Goal: Task Accomplishment & Management: Use online tool/utility

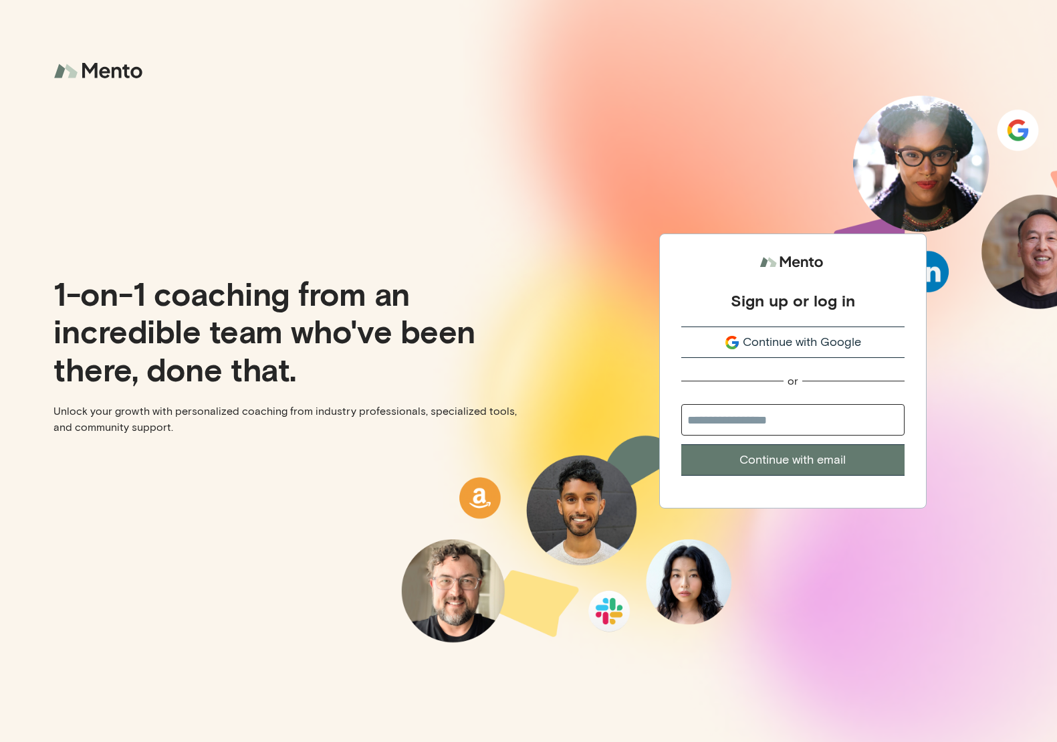
click at [775, 416] on input "email" at bounding box center [793, 419] width 223 height 31
click at [791, 344] on span "Continue with Google" at bounding box center [802, 342] width 118 height 18
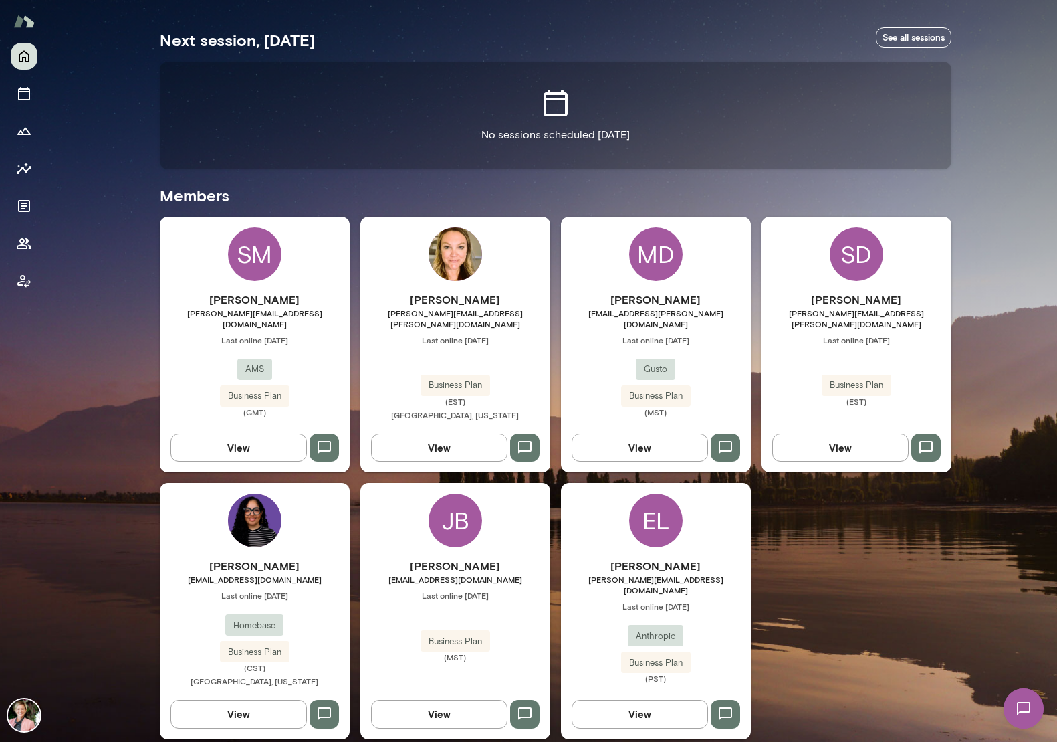
scroll to position [234, 0]
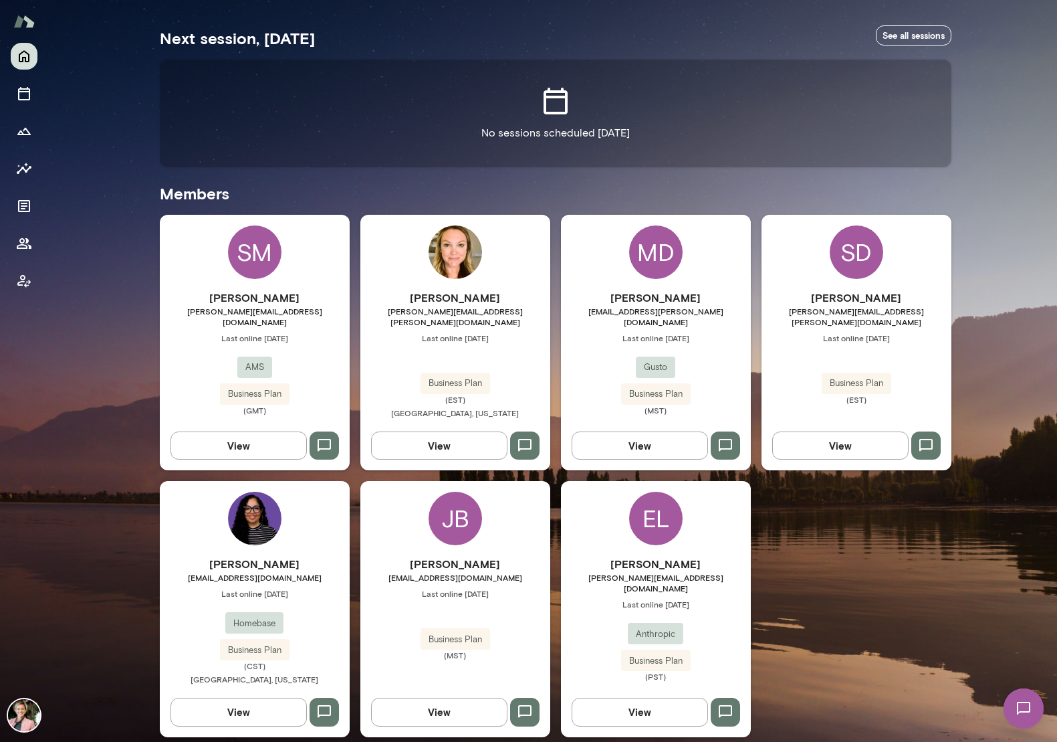
click at [270, 435] on button "View" at bounding box center [239, 445] width 136 height 28
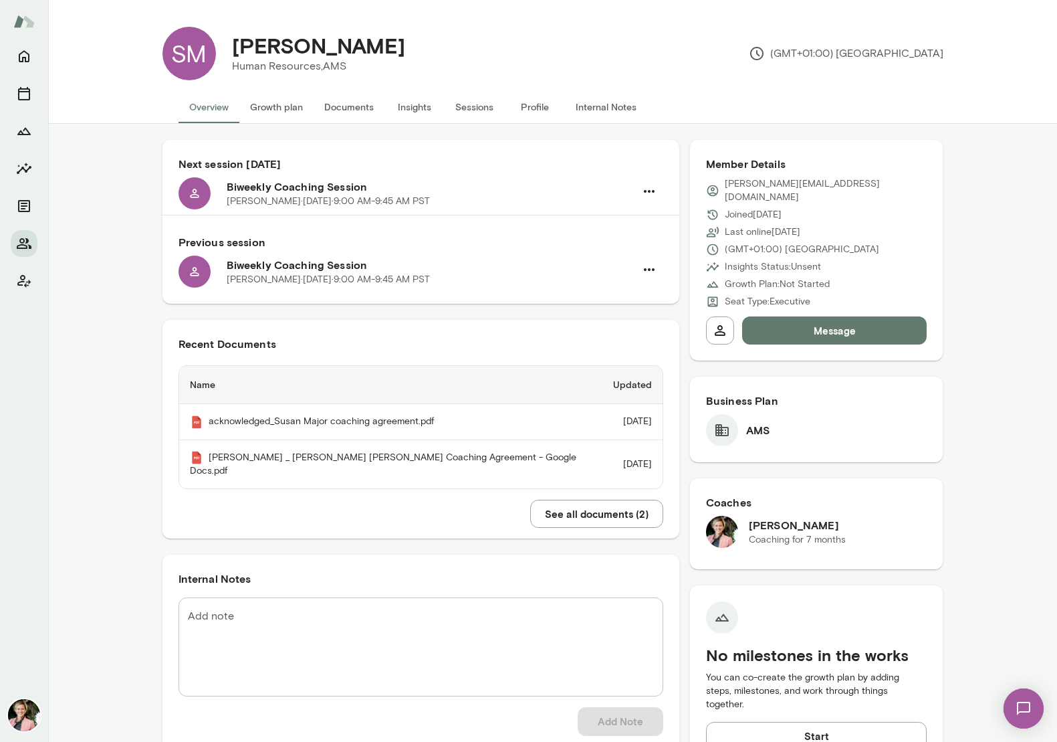
click at [461, 104] on button "Sessions" at bounding box center [475, 107] width 60 height 32
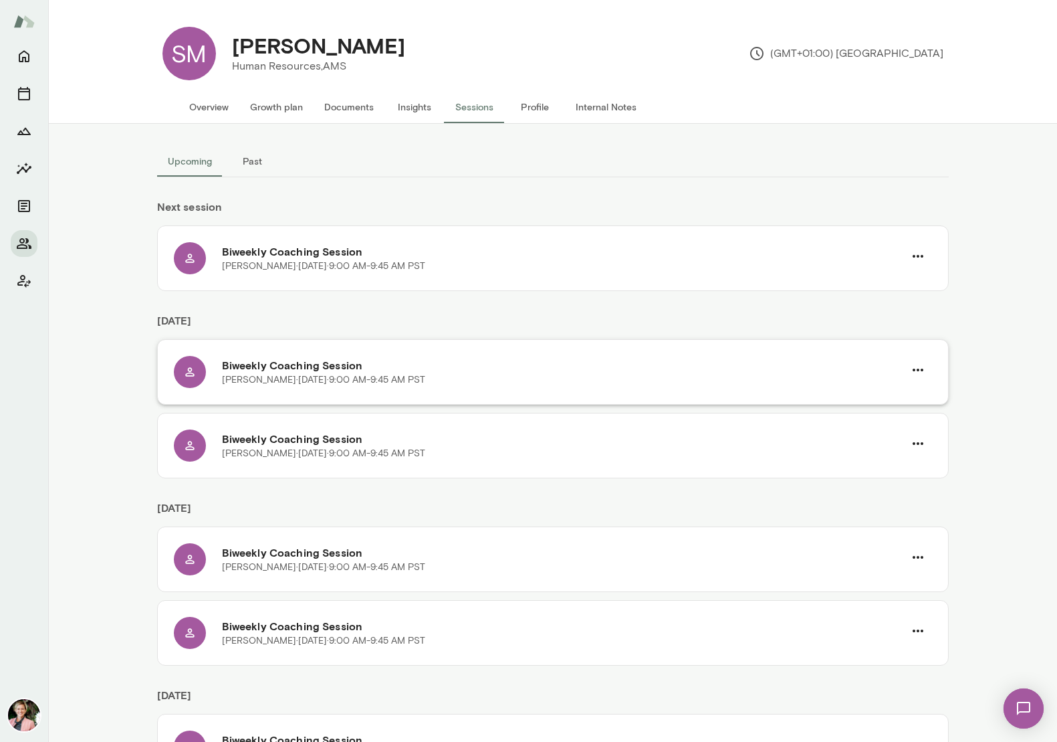
click at [261, 378] on p "Susie Major · Thu, Nov 6 · 9:00 AM-9:45 AM PST" at bounding box center [323, 379] width 203 height 13
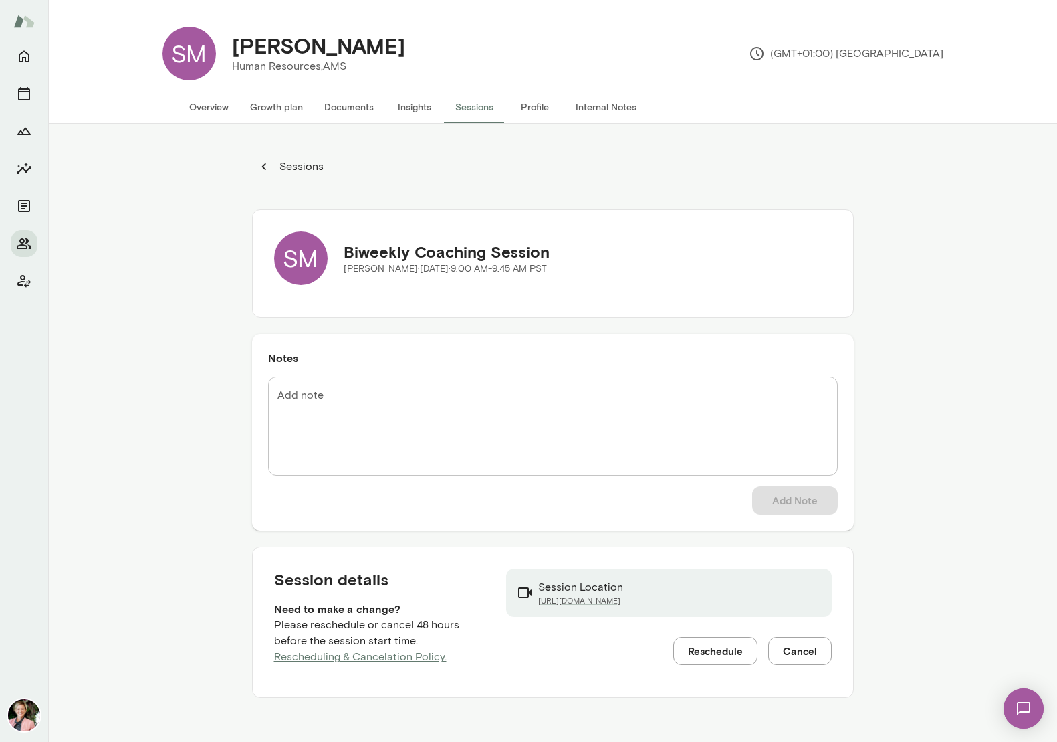
click at [214, 104] on button "Overview" at bounding box center [209, 107] width 61 height 32
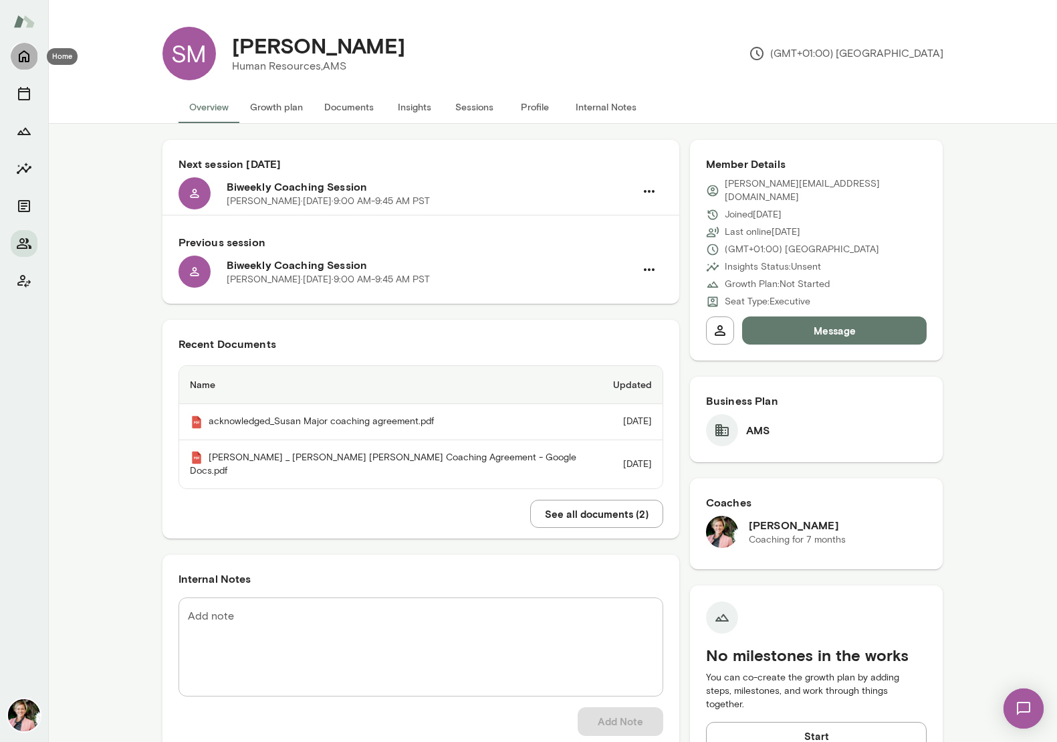
click at [19, 55] on icon "Home" at bounding box center [24, 57] width 11 height 12
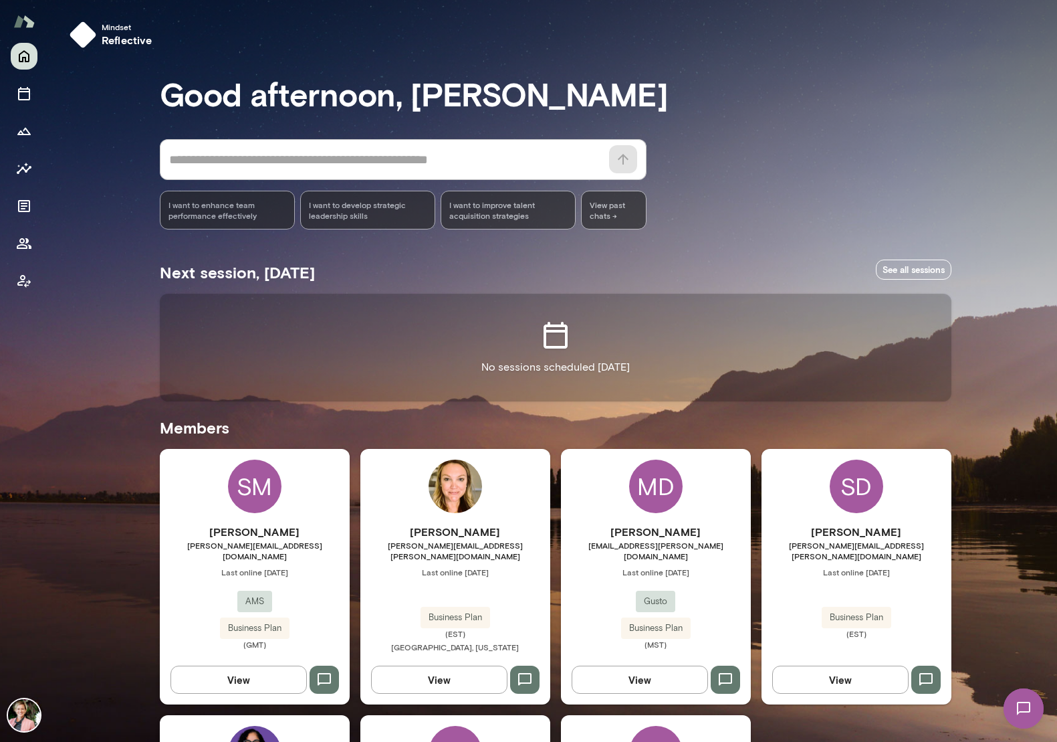
scroll to position [234, 0]
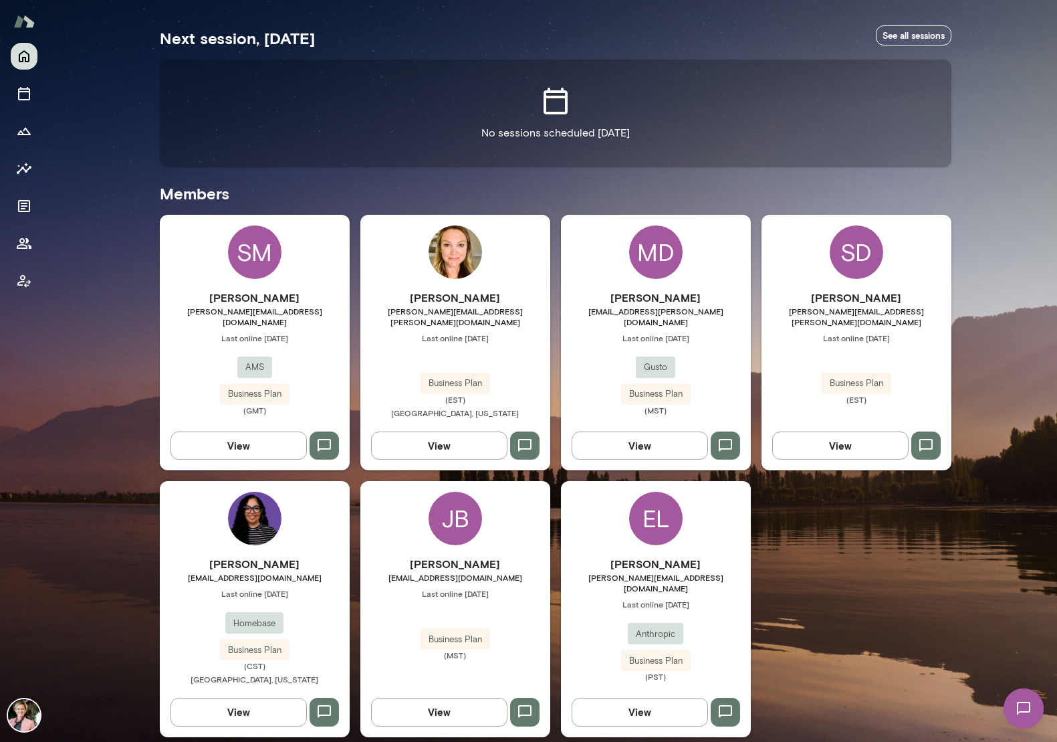
click at [645, 698] on button "View" at bounding box center [640, 712] width 136 height 28
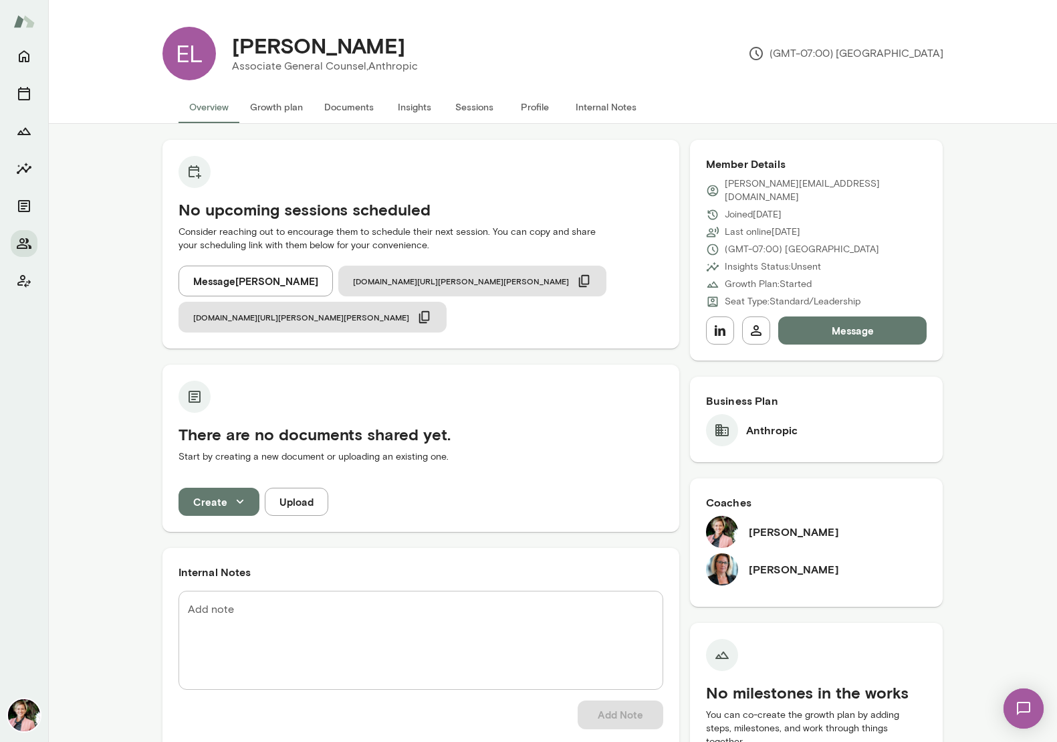
click at [584, 100] on button "Internal Notes" at bounding box center [606, 107] width 82 height 32
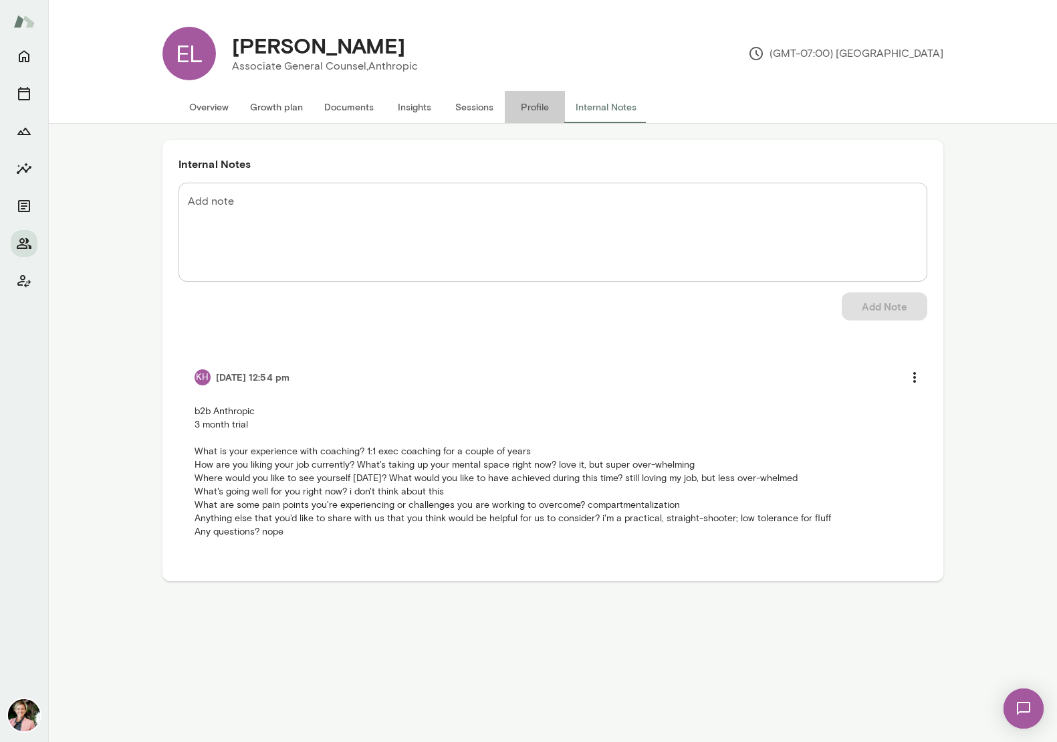
click at [534, 104] on button "Profile" at bounding box center [535, 107] width 60 height 32
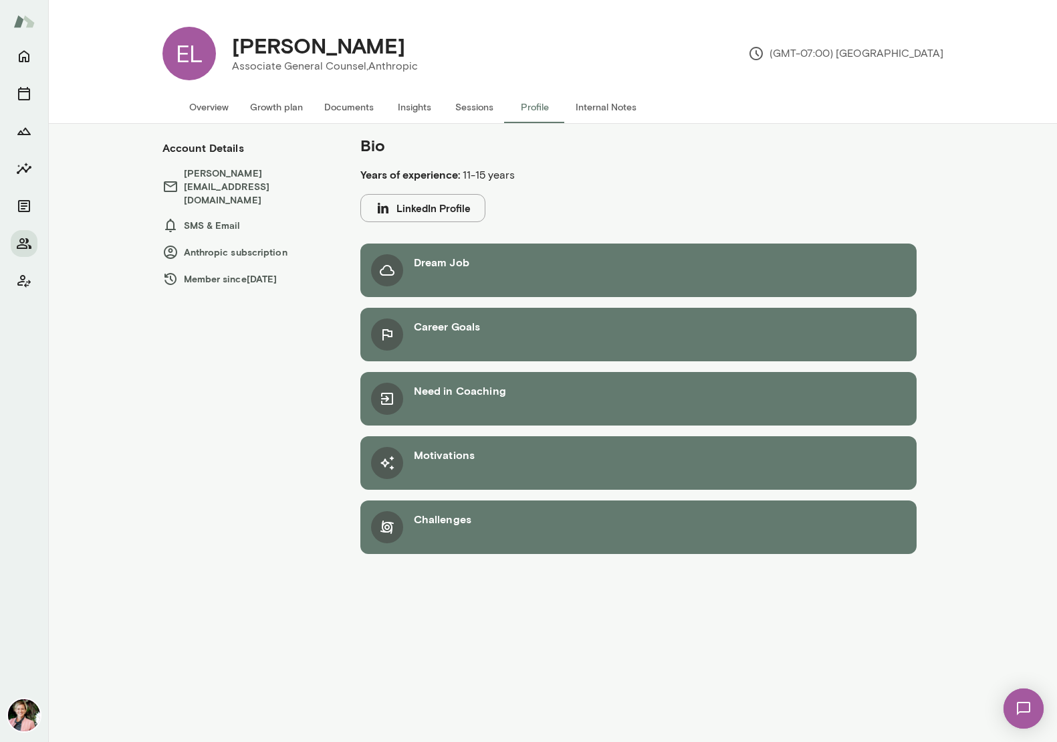
click at [470, 109] on button "Sessions" at bounding box center [475, 107] width 60 height 32
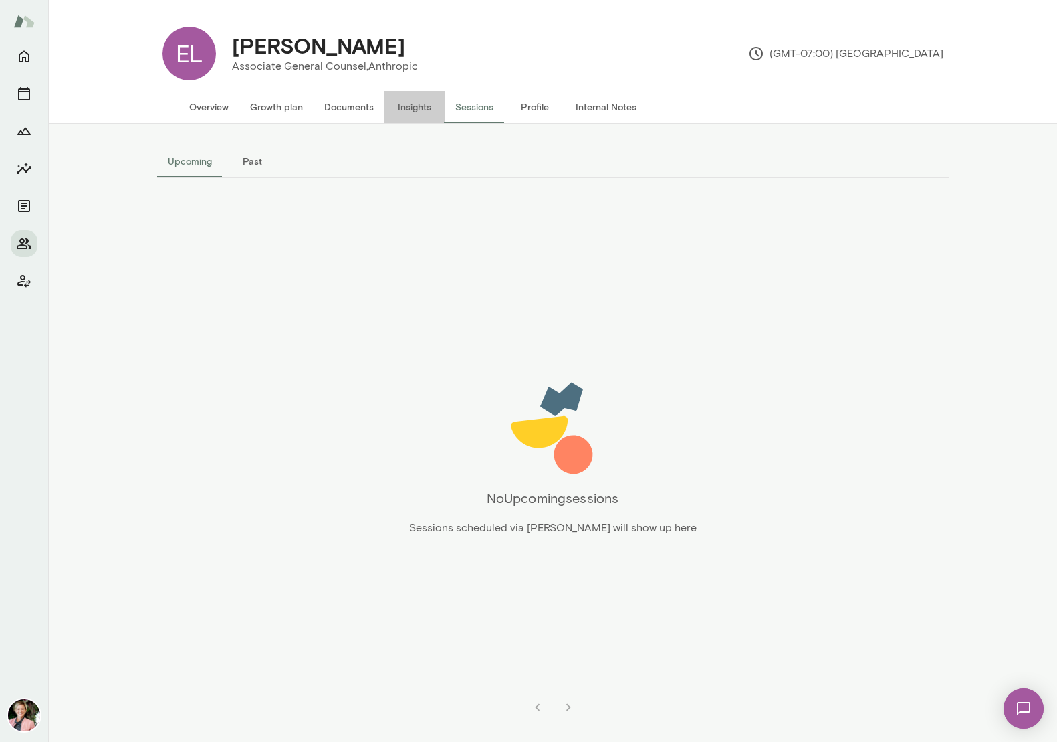
click at [412, 110] on button "Insights" at bounding box center [415, 107] width 60 height 32
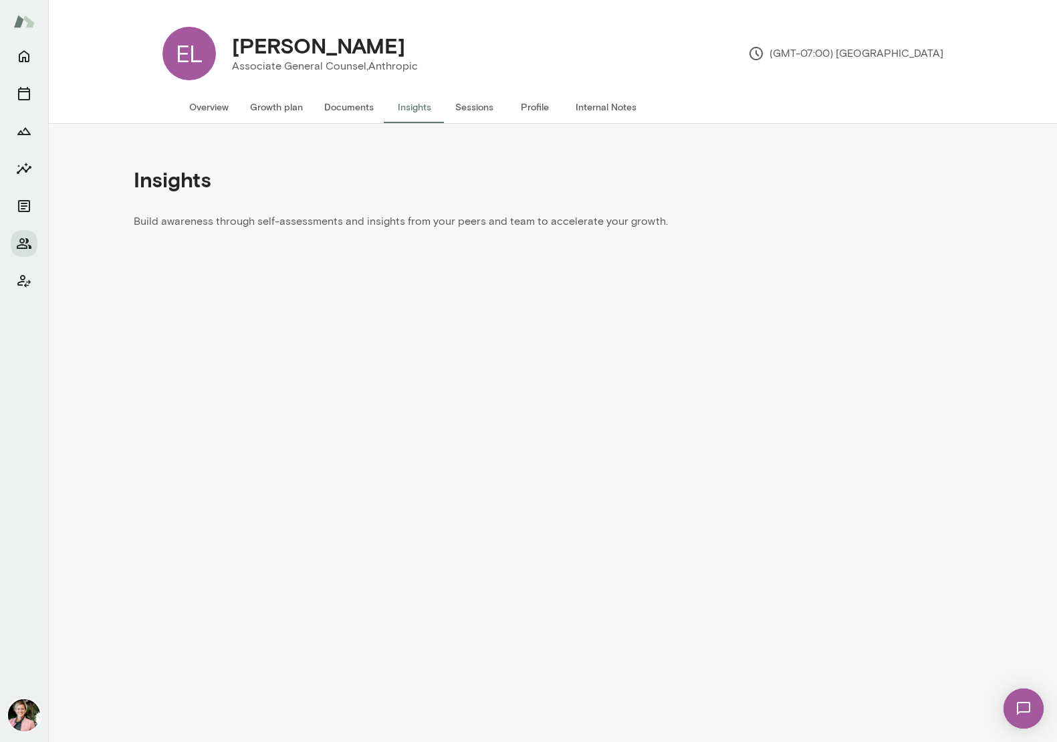
click at [329, 108] on button "Documents" at bounding box center [349, 107] width 71 height 32
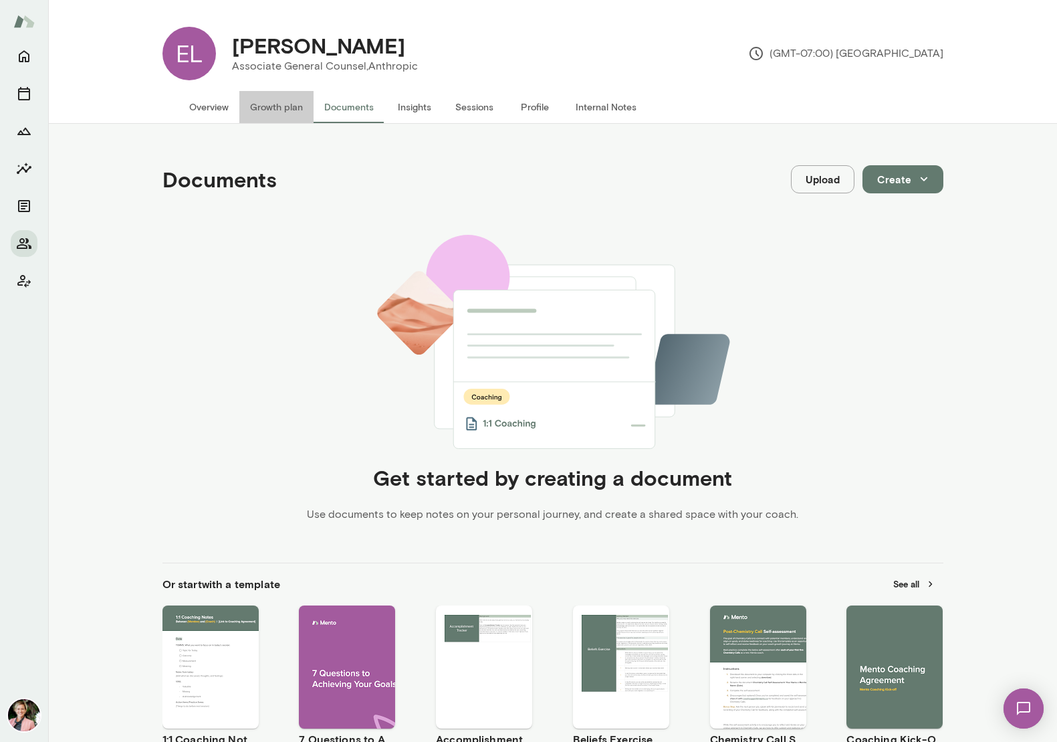
click at [265, 113] on button "Growth plan" at bounding box center [276, 107] width 74 height 32
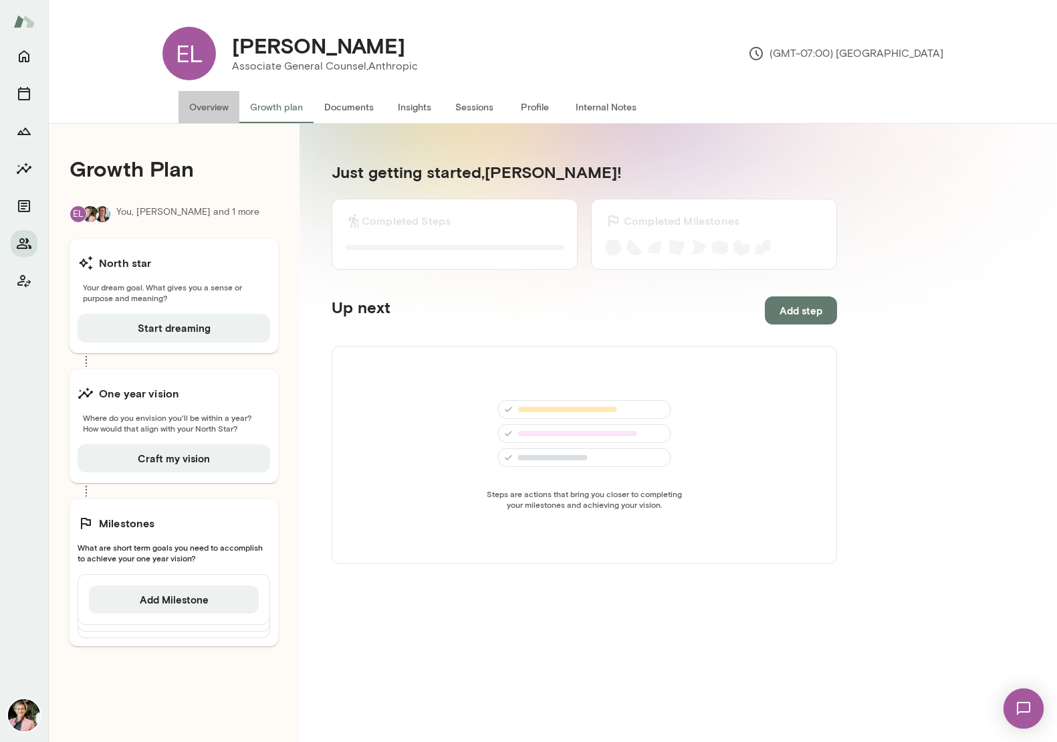
click at [184, 101] on button "Overview" at bounding box center [209, 107] width 61 height 32
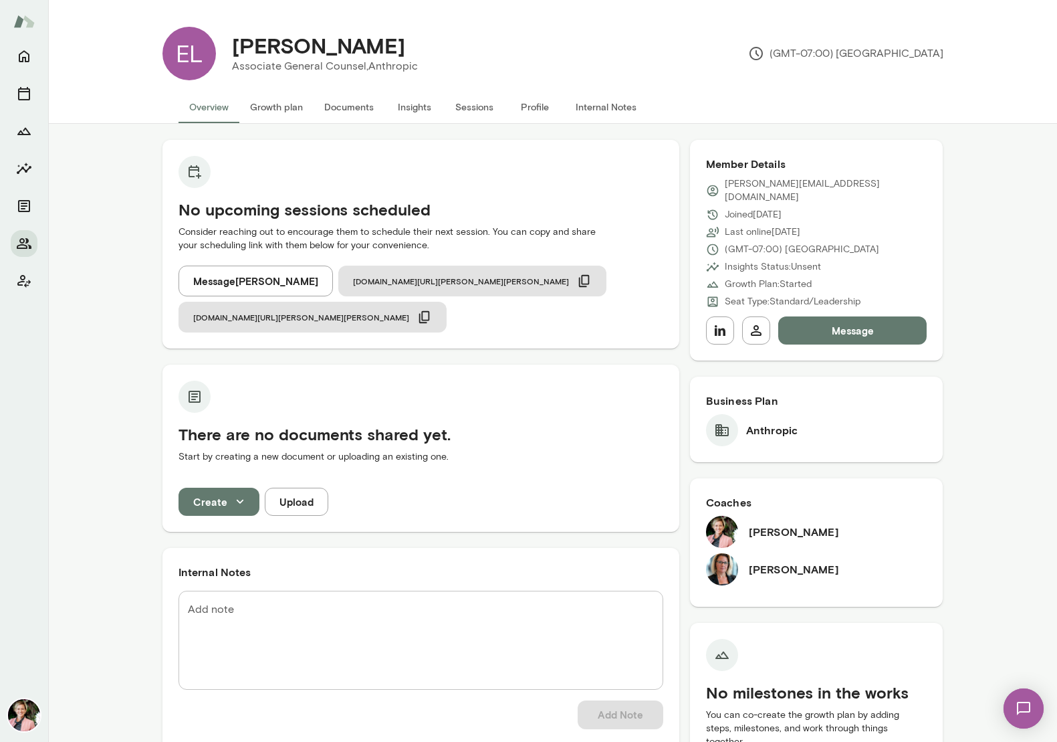
click at [33, 707] on img at bounding box center [24, 715] width 32 height 32
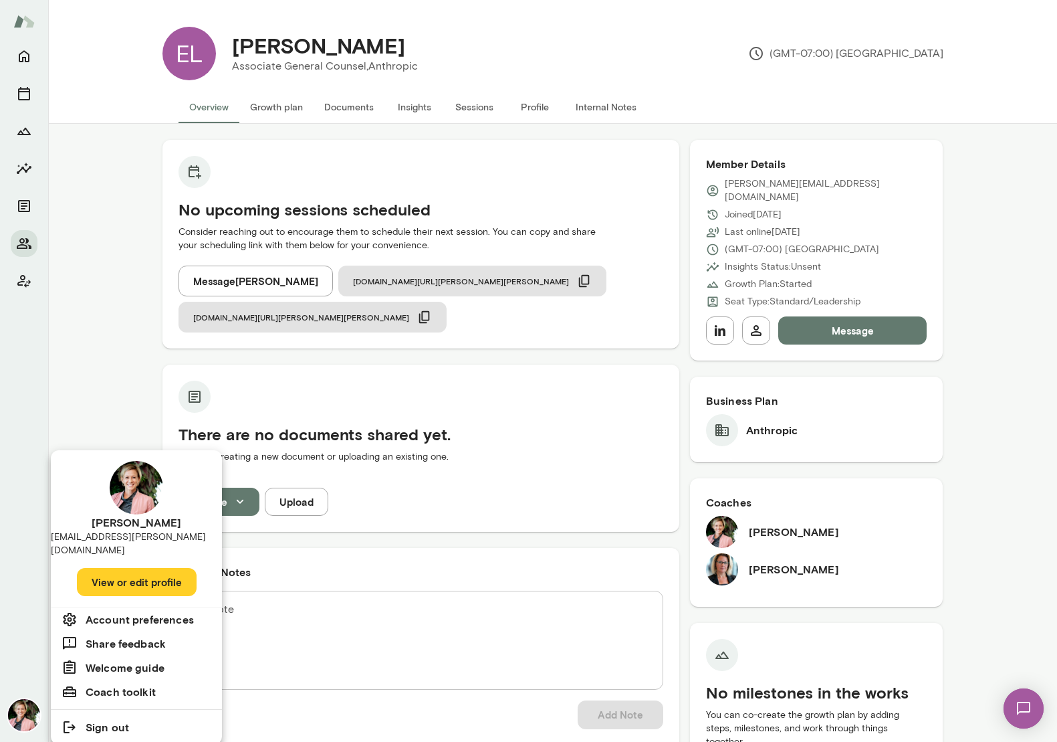
click at [29, 341] on div at bounding box center [528, 371] width 1057 height 742
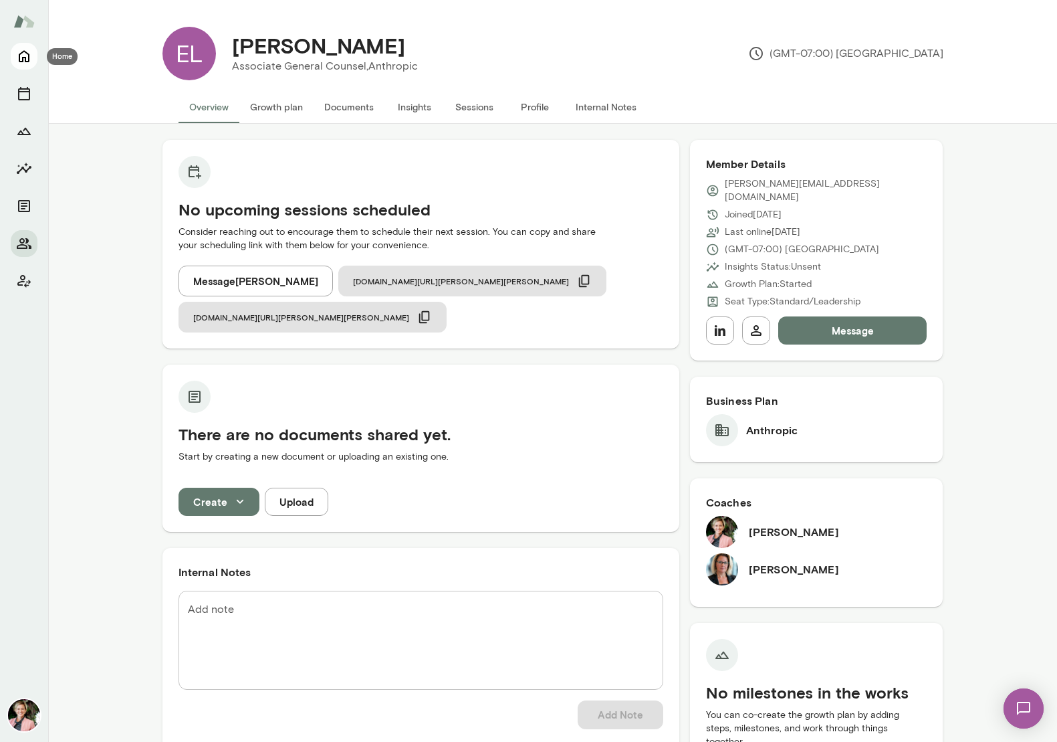
click at [22, 54] on icon "Home" at bounding box center [24, 56] width 16 height 16
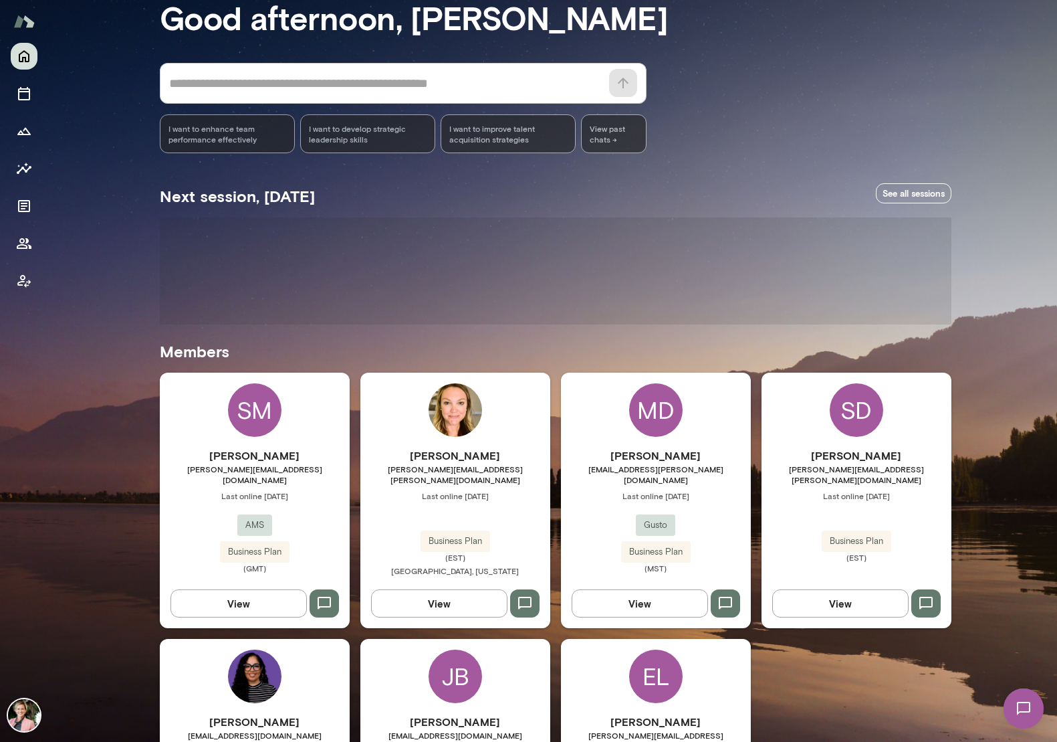
scroll to position [82, 0]
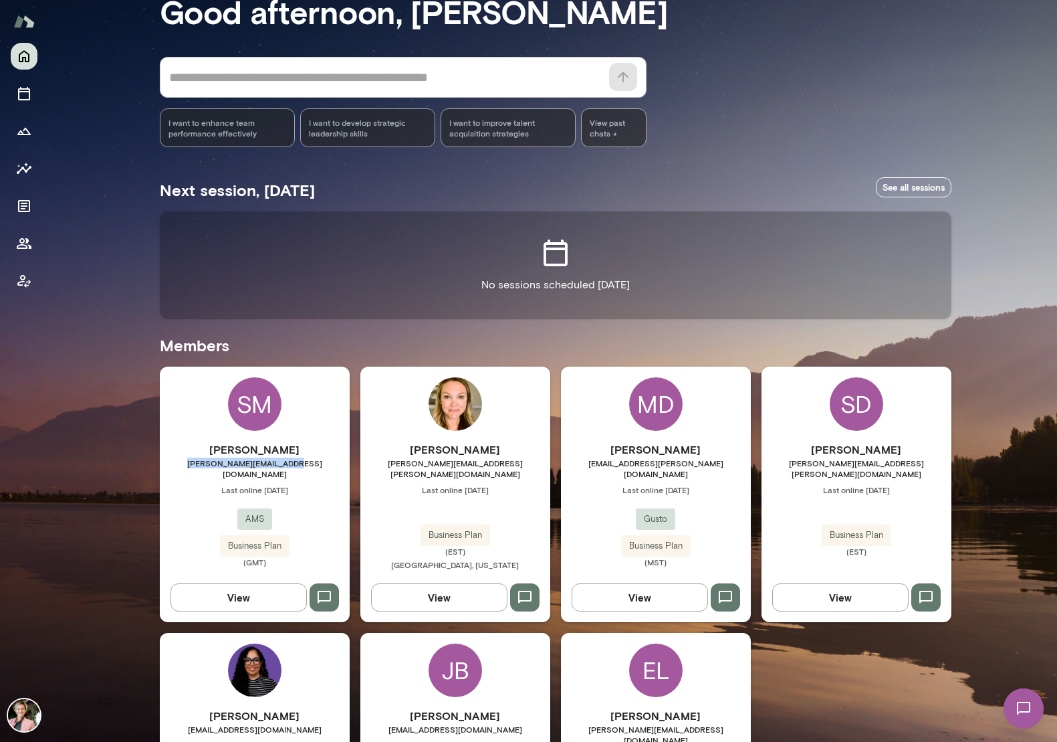
drag, startPoint x: 304, startPoint y: 464, endPoint x: 195, endPoint y: 468, distance: 109.1
click at [195, 468] on div "Susie Major susan.major@weareams.com Last online January 25 AMS Business Plan (…" at bounding box center [255, 504] width 190 height 126
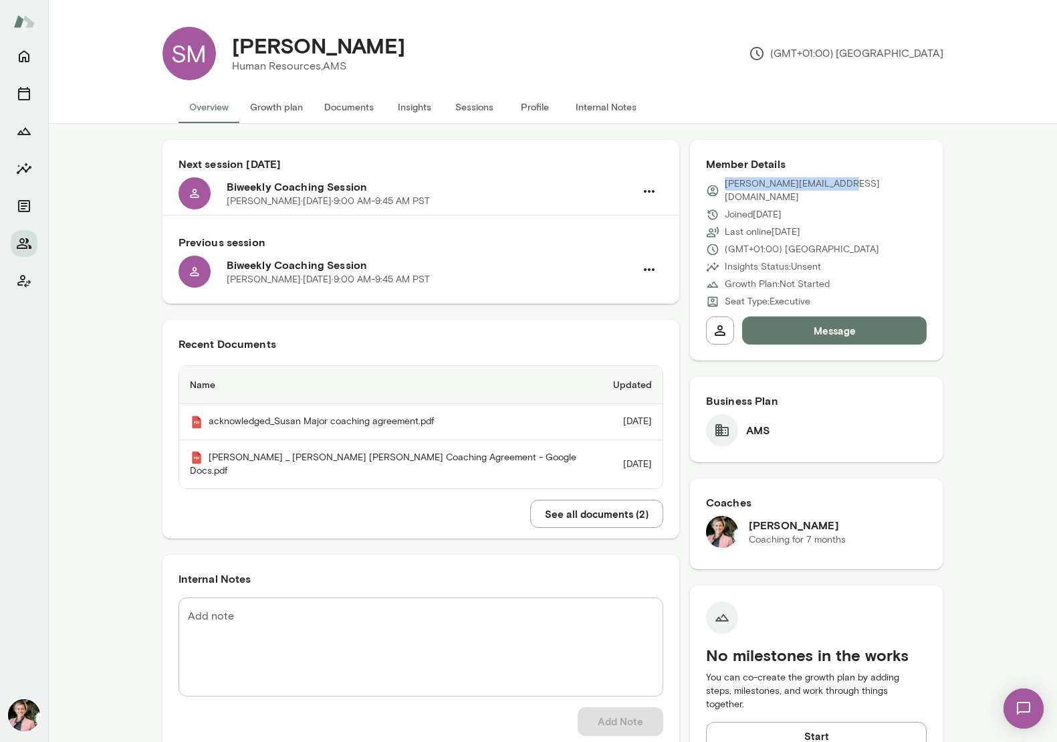
drag, startPoint x: 843, startPoint y: 185, endPoint x: 712, endPoint y: 187, distance: 131.1
click at [712, 187] on div "susan.major@weareams.com" at bounding box center [816, 190] width 221 height 27
copy div "susan.major@weareams.com"
